Goal: Share content

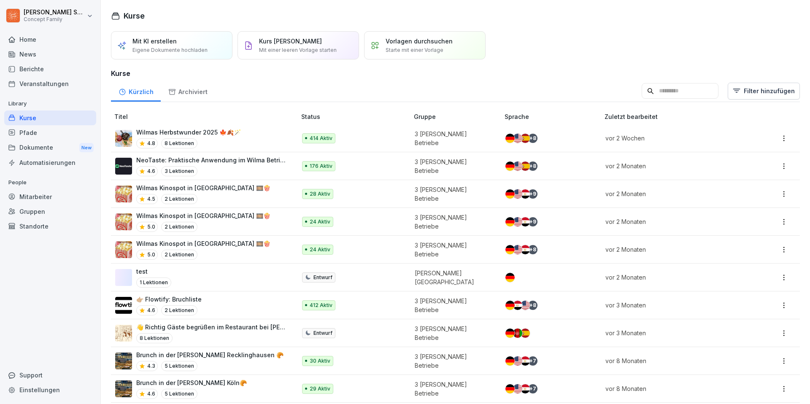
click at [46, 148] on div "Dokumente New" at bounding box center [50, 148] width 92 height 16
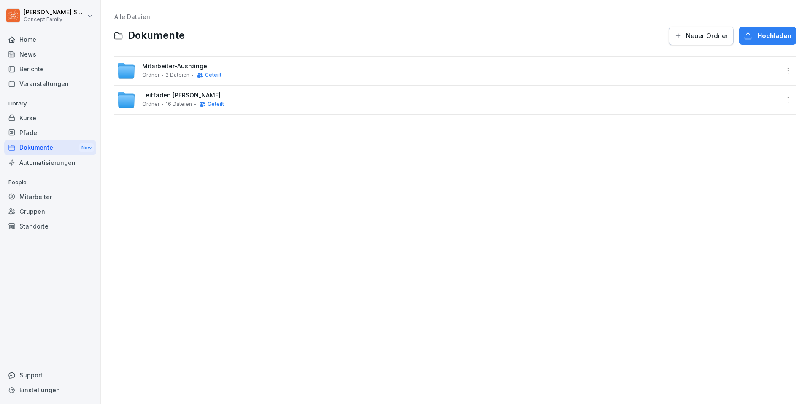
click at [784, 70] on html "[PERSON_NAME] Concept Family Home News Berichte Veranstaltungen Library Kurse P…" at bounding box center [405, 202] width 810 height 404
click at [213, 75] on html "[PERSON_NAME] Concept Family Home News Berichte Veranstaltungen Library Kurse P…" at bounding box center [405, 202] width 810 height 404
click at [209, 75] on span "Geteilt" at bounding box center [213, 75] width 16 height 6
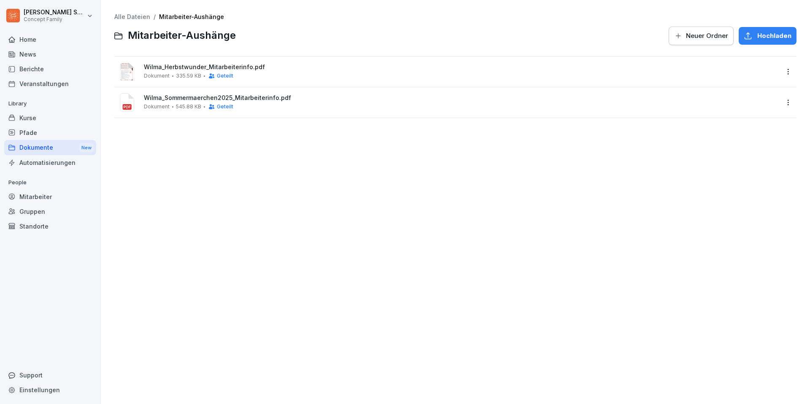
click at [125, 17] on link "Alle Dateien" at bounding box center [132, 16] width 36 height 7
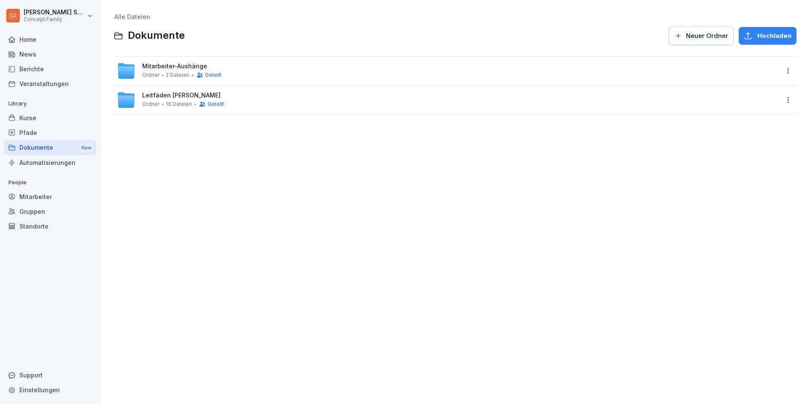
click at [209, 76] on span "Geteilt" at bounding box center [213, 75] width 16 height 6
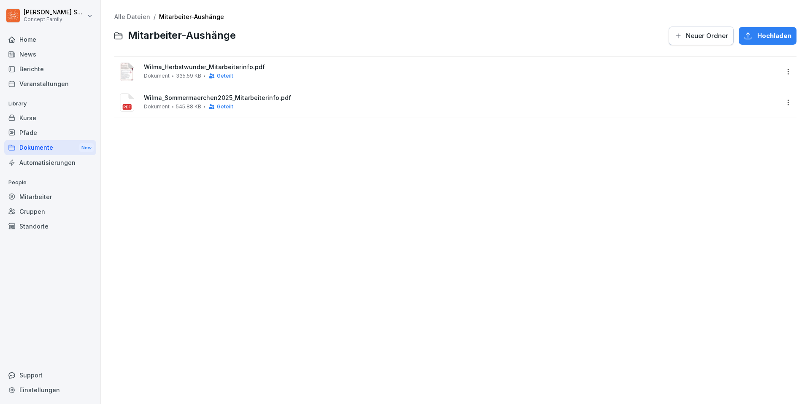
click at [121, 14] on link "Alle Dateien" at bounding box center [132, 16] width 36 height 7
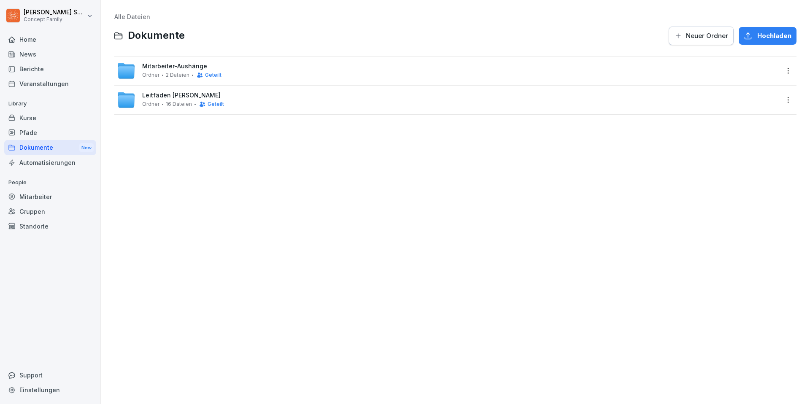
click at [788, 70] on html "[PERSON_NAME] Concept Family Home News Berichte Veranstaltungen Library Kurse P…" at bounding box center [405, 202] width 810 height 404
click at [755, 90] on div "Details" at bounding box center [752, 88] width 81 height 17
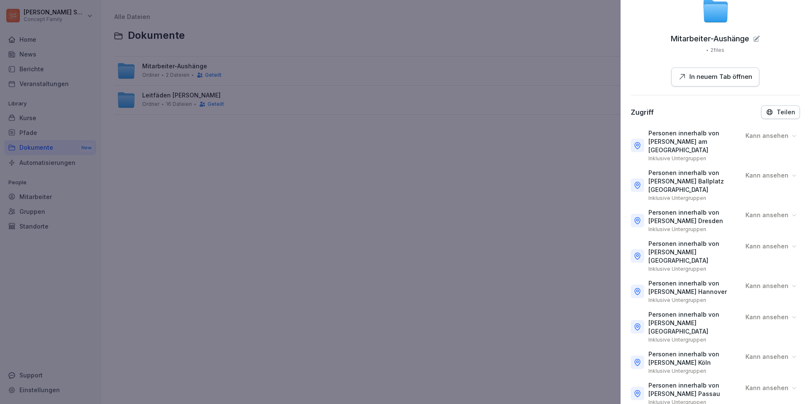
scroll to position [42, 0]
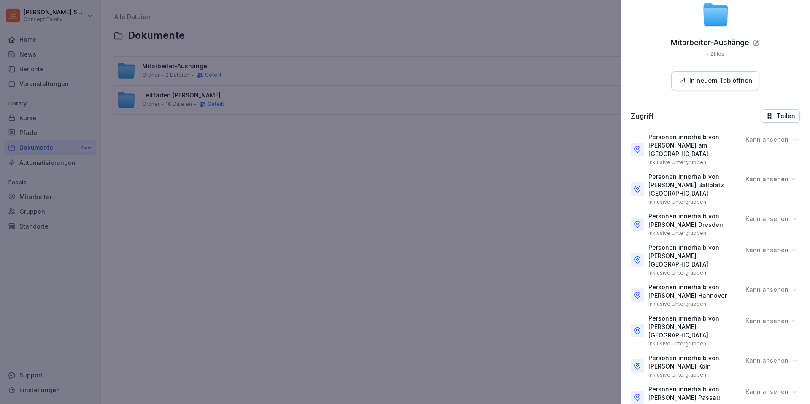
click at [775, 109] on button "Teilen" at bounding box center [780, 115] width 39 height 13
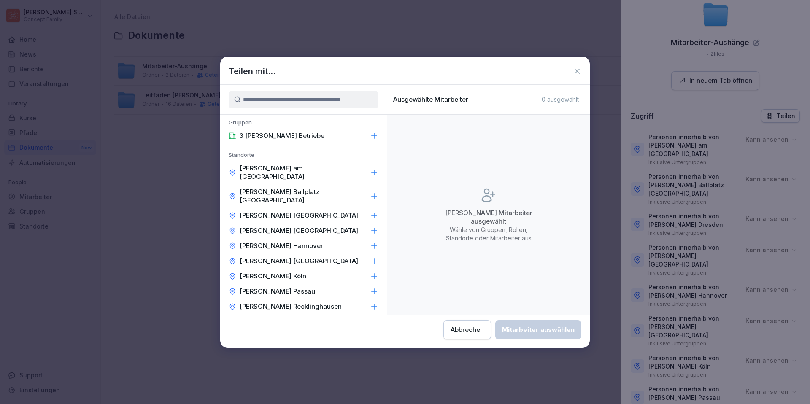
click at [375, 136] on icon at bounding box center [374, 136] width 8 height 8
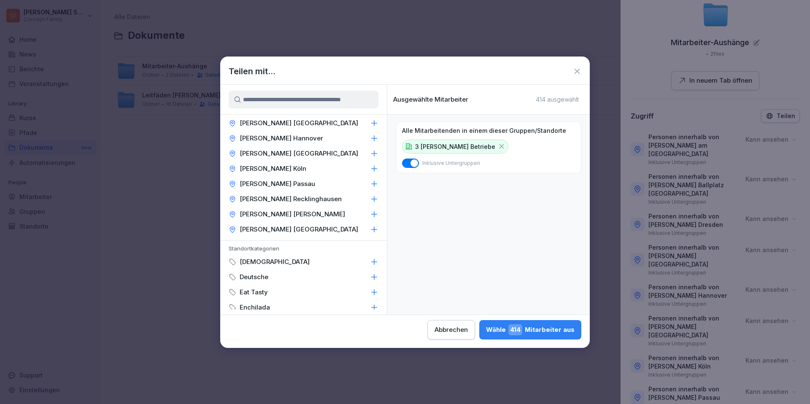
scroll to position [102, 0]
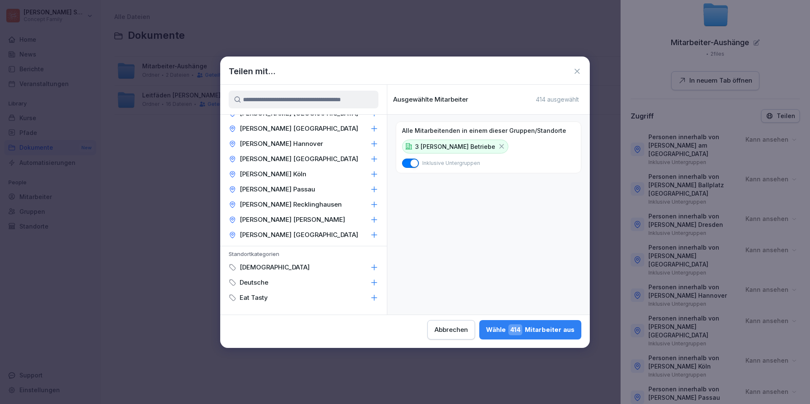
click at [578, 70] on icon at bounding box center [577, 71] width 8 height 8
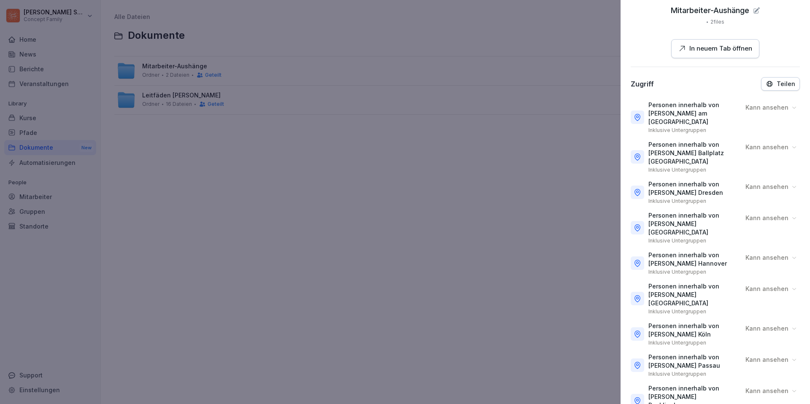
scroll to position [48, 0]
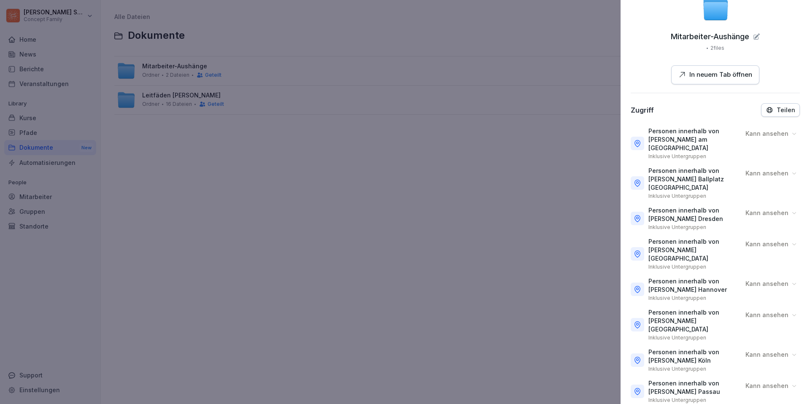
click at [773, 110] on icon "button" at bounding box center [769, 110] width 8 height 8
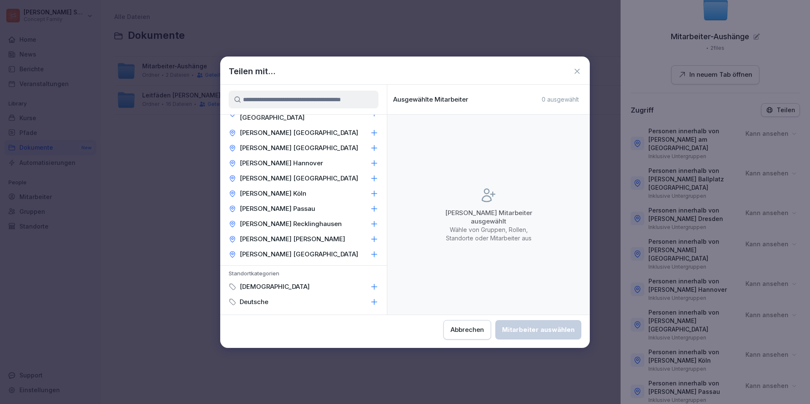
scroll to position [131, 0]
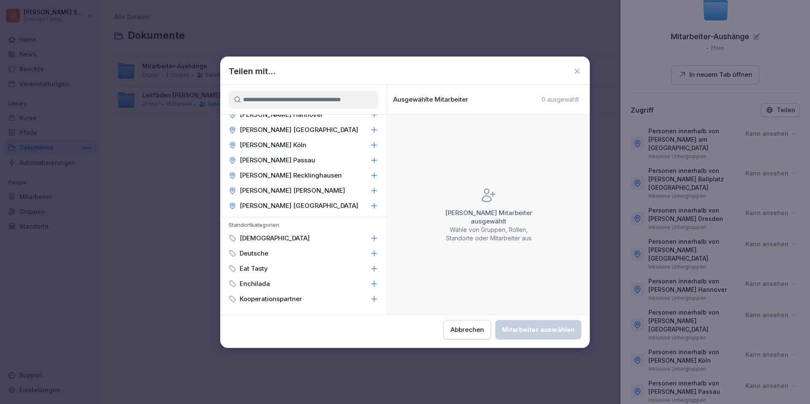
click at [373, 202] on icon at bounding box center [374, 206] width 8 height 8
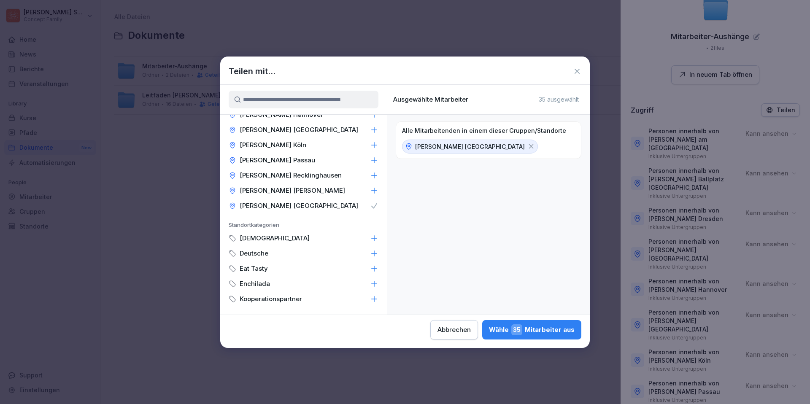
click at [532, 328] on div "Wähle 35 Mitarbeiter aus" at bounding box center [532, 329] width 86 height 11
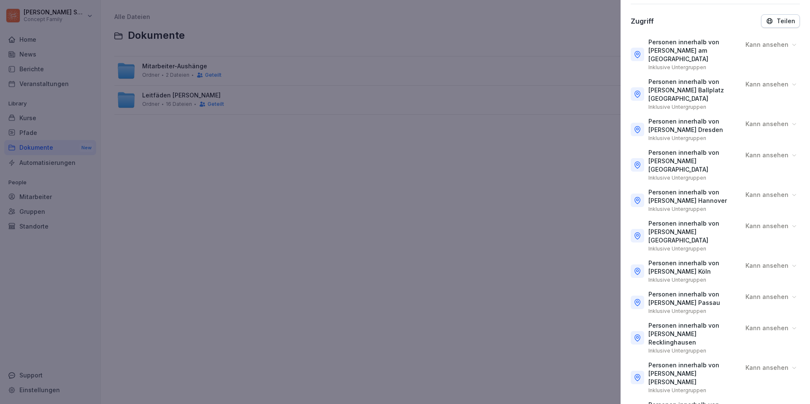
scroll to position [0, 0]
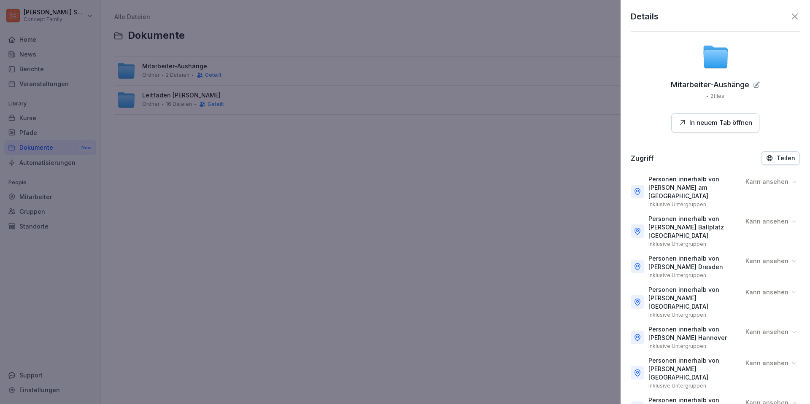
click at [795, 18] on icon at bounding box center [795, 16] width 10 height 10
